Goal: Task Accomplishment & Management: Use online tool/utility

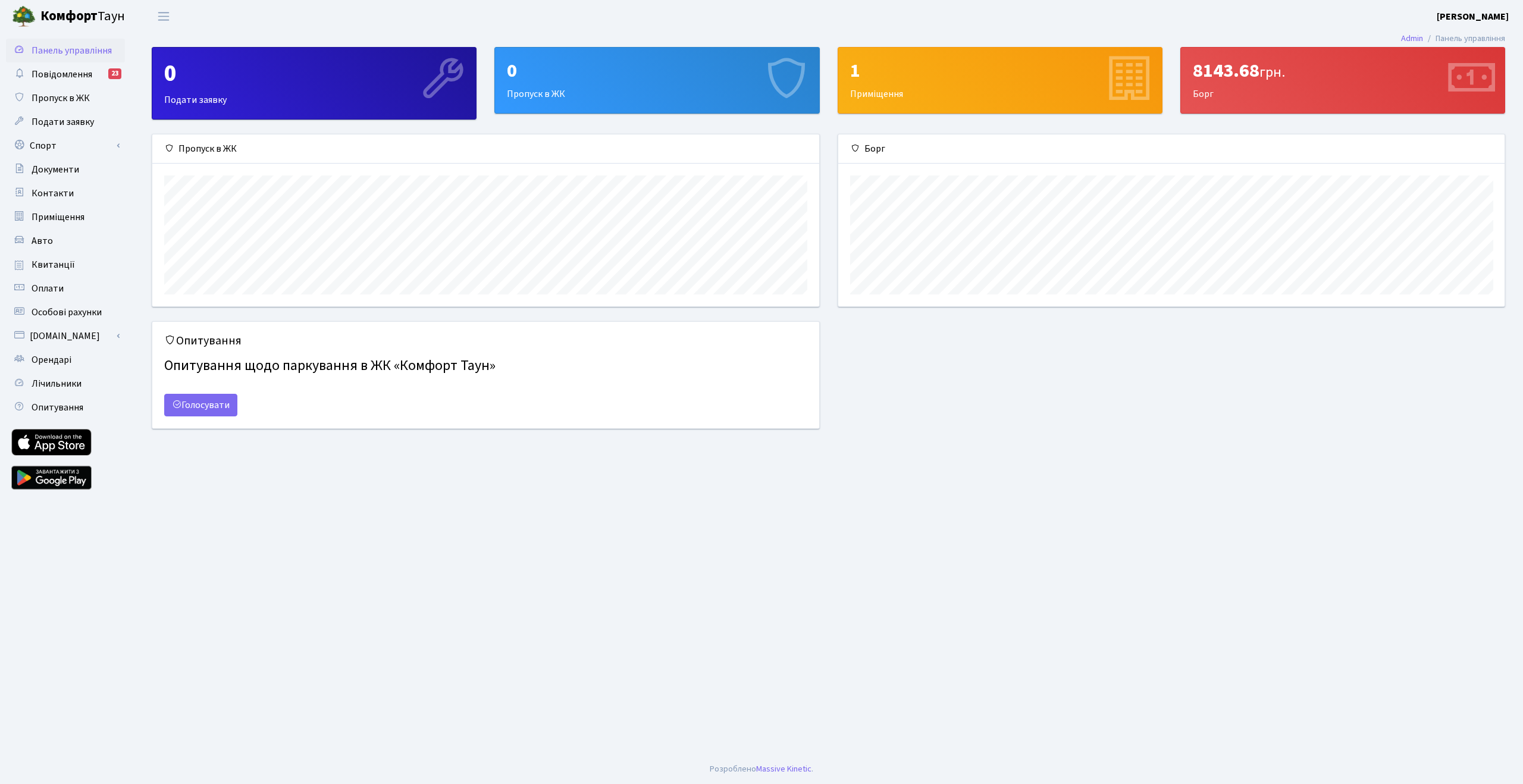
scroll to position [172, 666]
click at [71, 382] on span "Лічильники" at bounding box center [56, 384] width 50 height 13
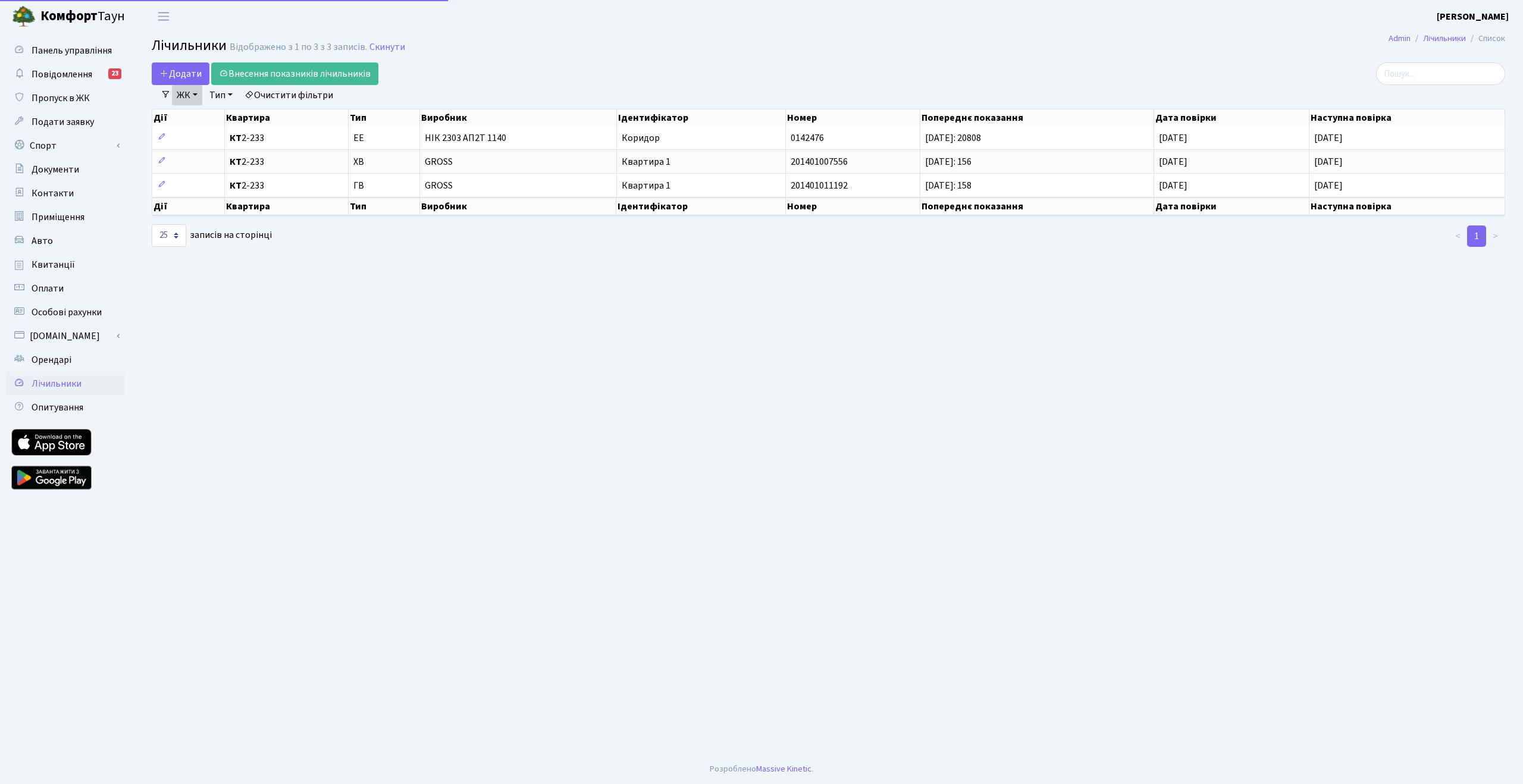
select select "25"
click at [1154, 367] on main "Admin Лічильники Список Лічильники Відображено з 1 по 3 з 3 записів. Скинути До…" at bounding box center [828, 393] width 1389 height 721
click at [859, 348] on main "Admin Лічильники Список Лічильники Відображено з 1 по 3 з 3 записів. Скинути До…" at bounding box center [828, 393] width 1389 height 721
